Goal: Transaction & Acquisition: Purchase product/service

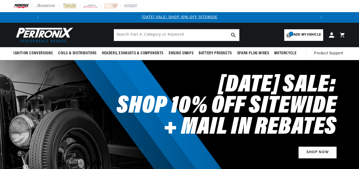
select select "1964"
select select "Porsche"
select select "356C"
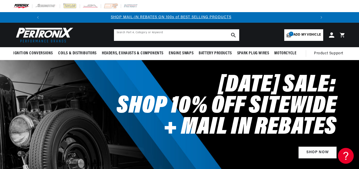
click at [178, 35] on input "text" at bounding box center [176, 35] width 125 height 12
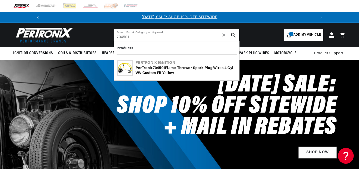
type input "704501"
click at [146, 71] on div "PerTronix 704501 Flame-Thrower Spark Plug Wires 4 cyl VW Custom Fit Yellow" at bounding box center [186, 71] width 100 height 10
